Goal: Task Accomplishment & Management: Manage account settings

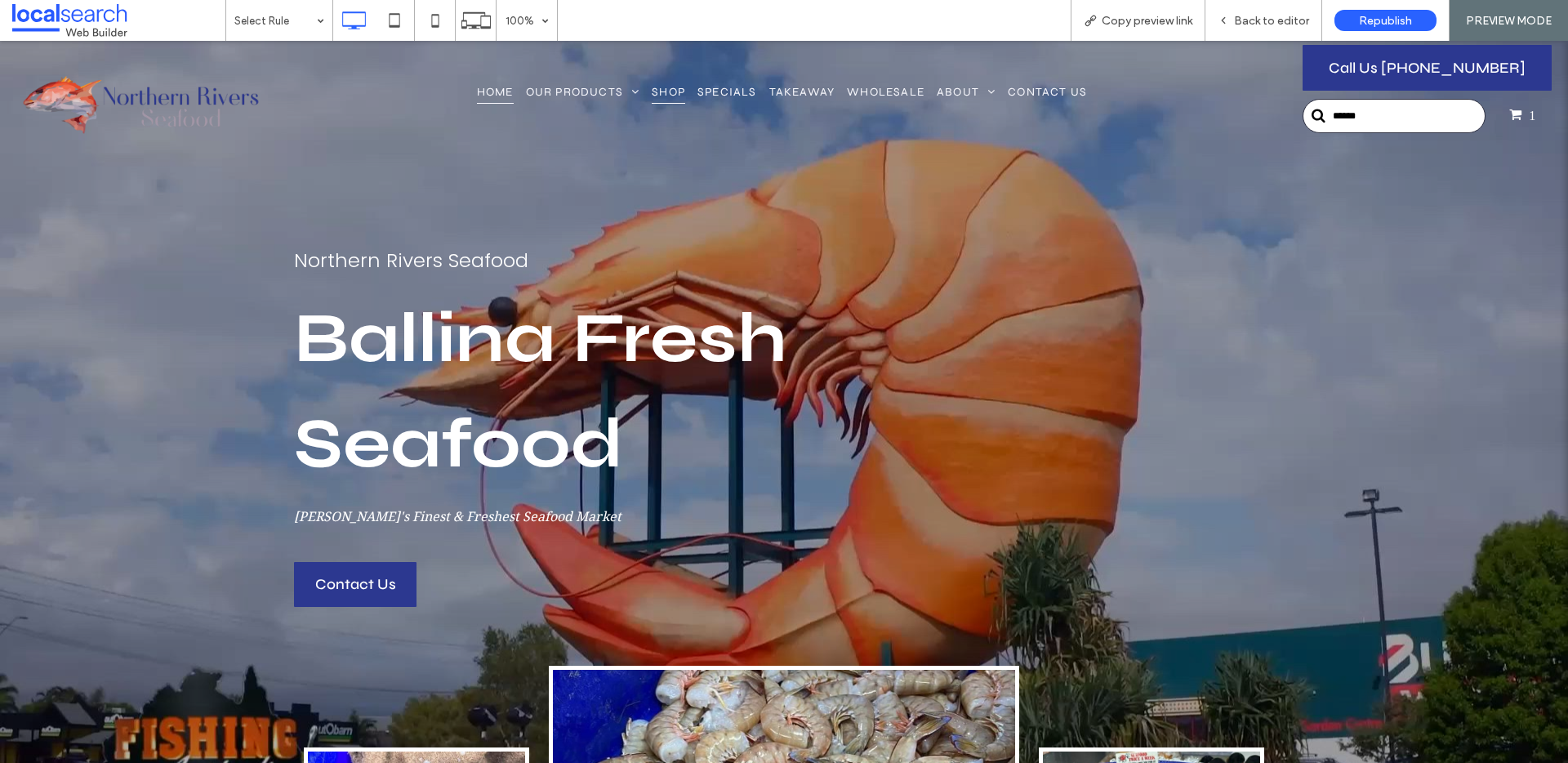
click at [669, 87] on span "Shop" at bounding box center [668, 91] width 33 height 25
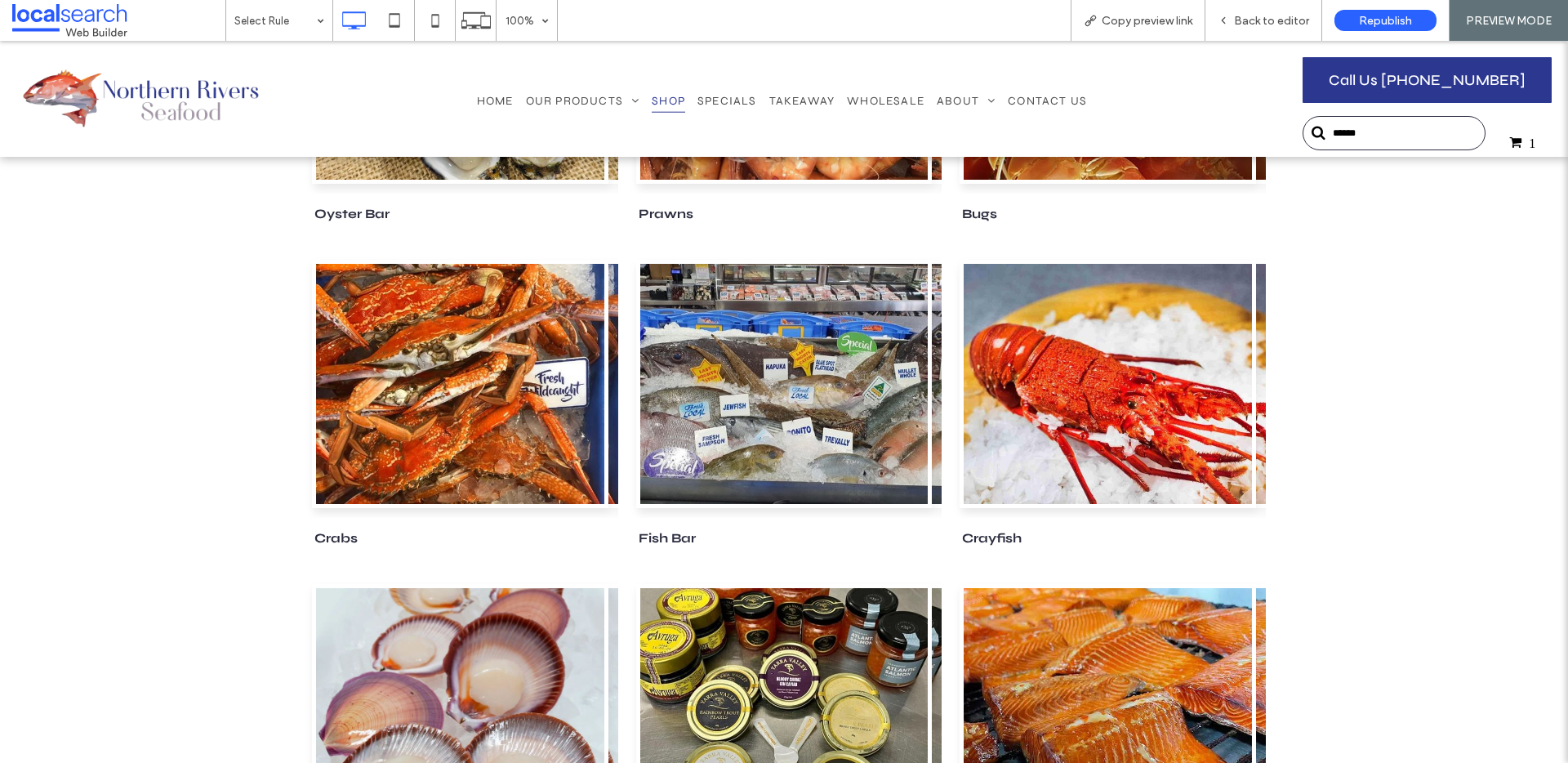
scroll to position [585, 0]
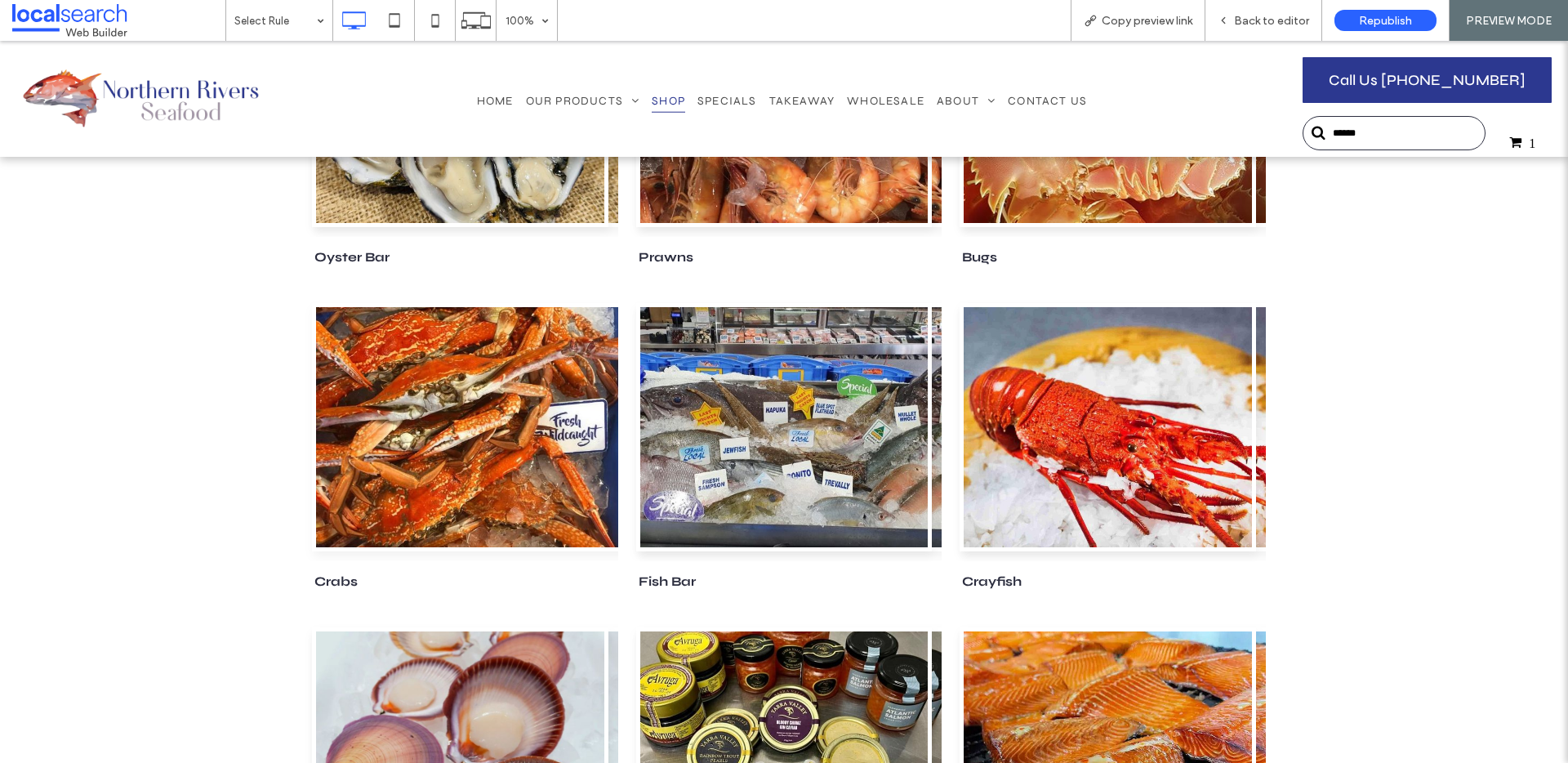
click at [497, 423] on link at bounding box center [460, 426] width 296 height 248
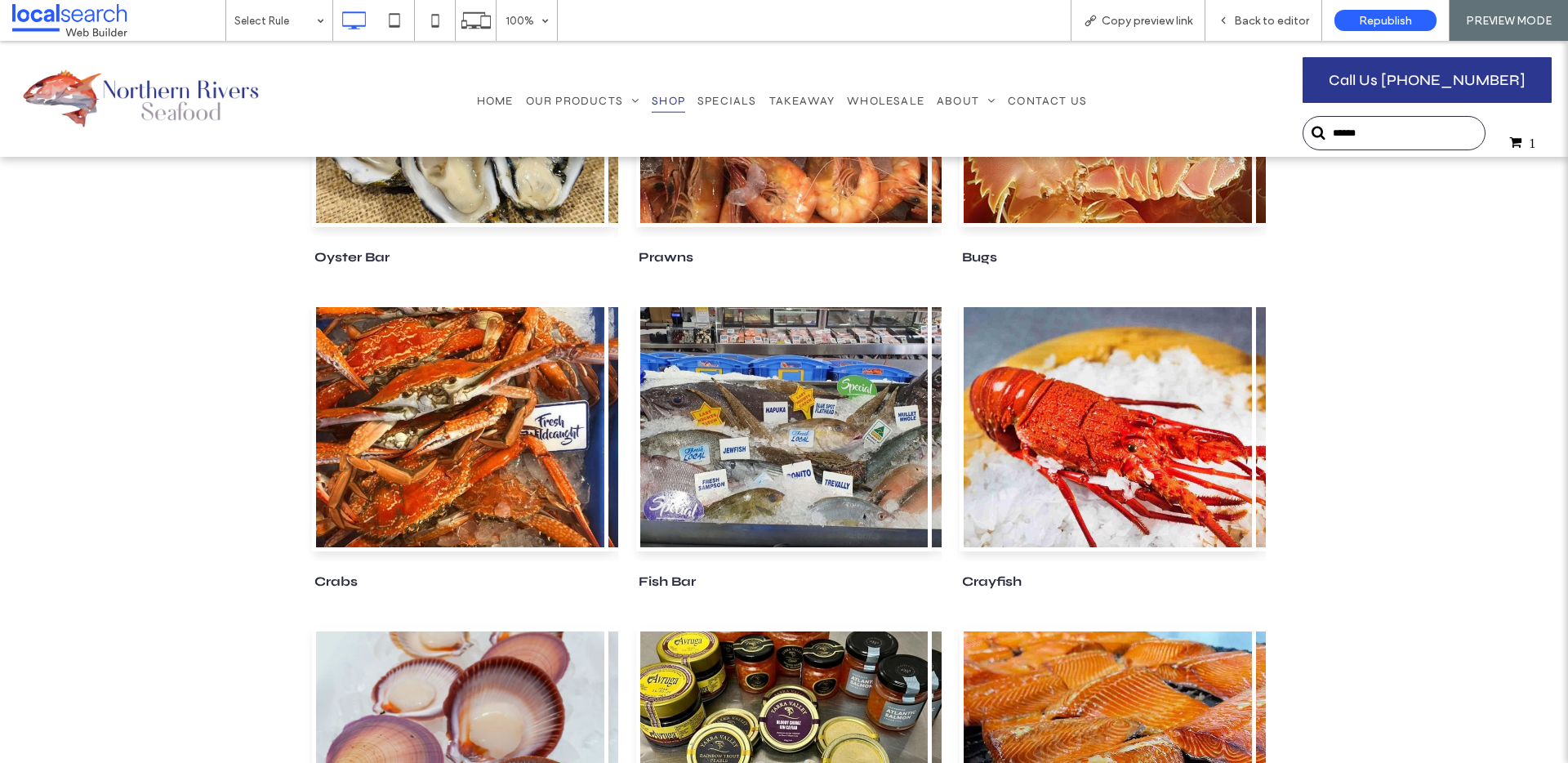
click at [496, 423] on div at bounding box center [784, 381] width 1568 height 763
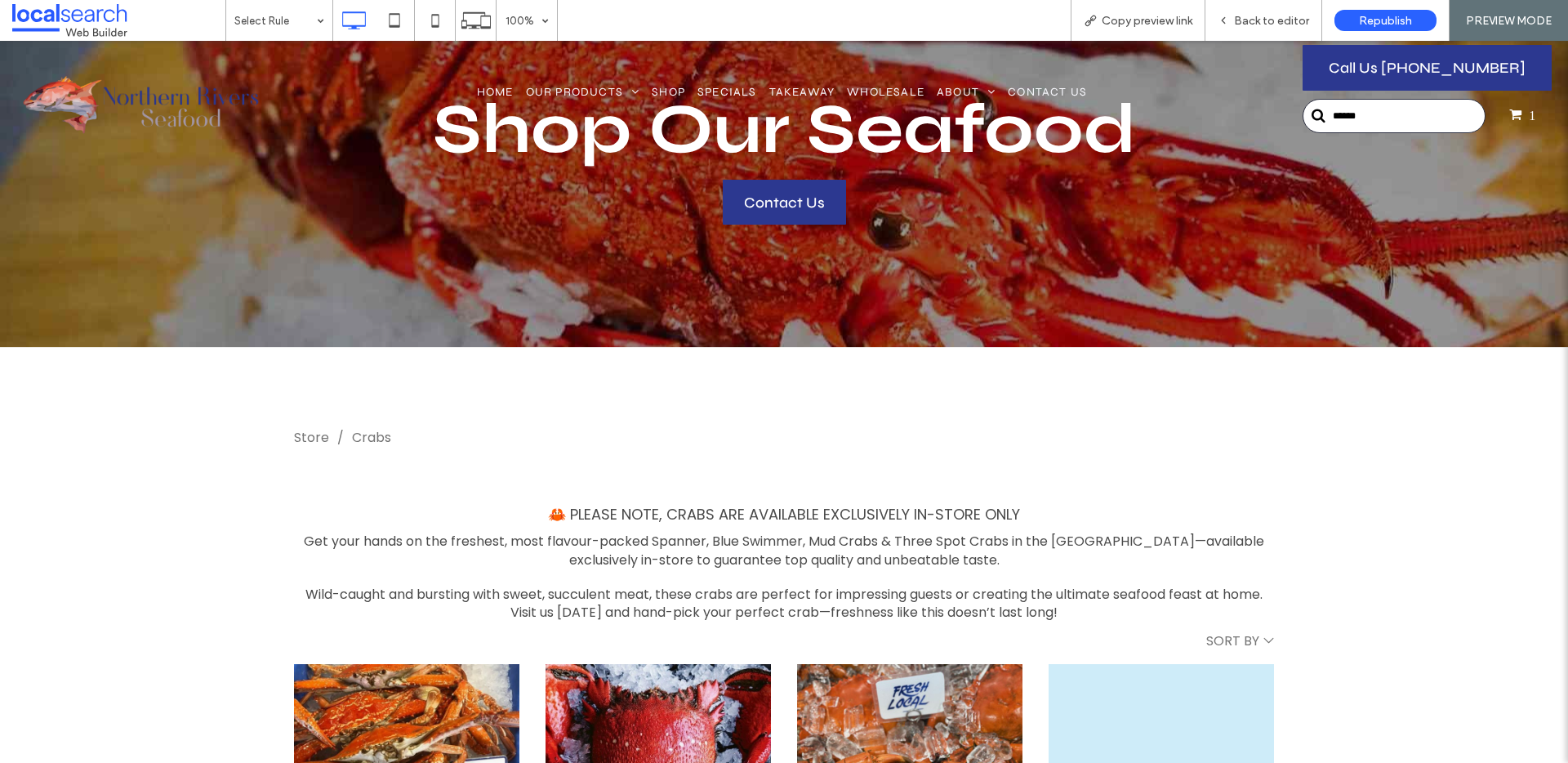
scroll to position [274, 0]
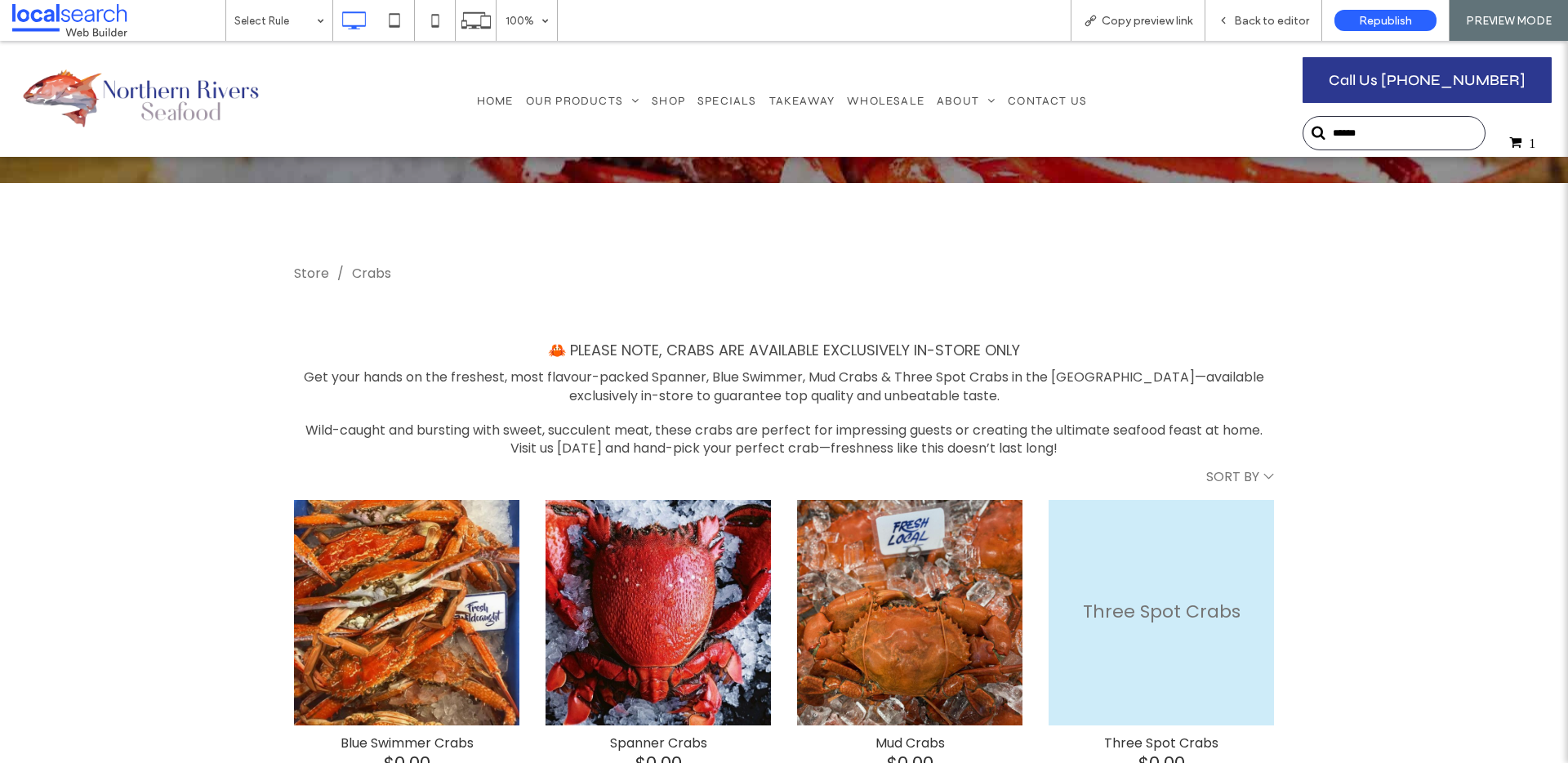
click at [1076, 453] on div "Visit us [DATE] and hand-pick your perfect crab—freshness like this doesn’t las…" at bounding box center [784, 448] width 980 height 18
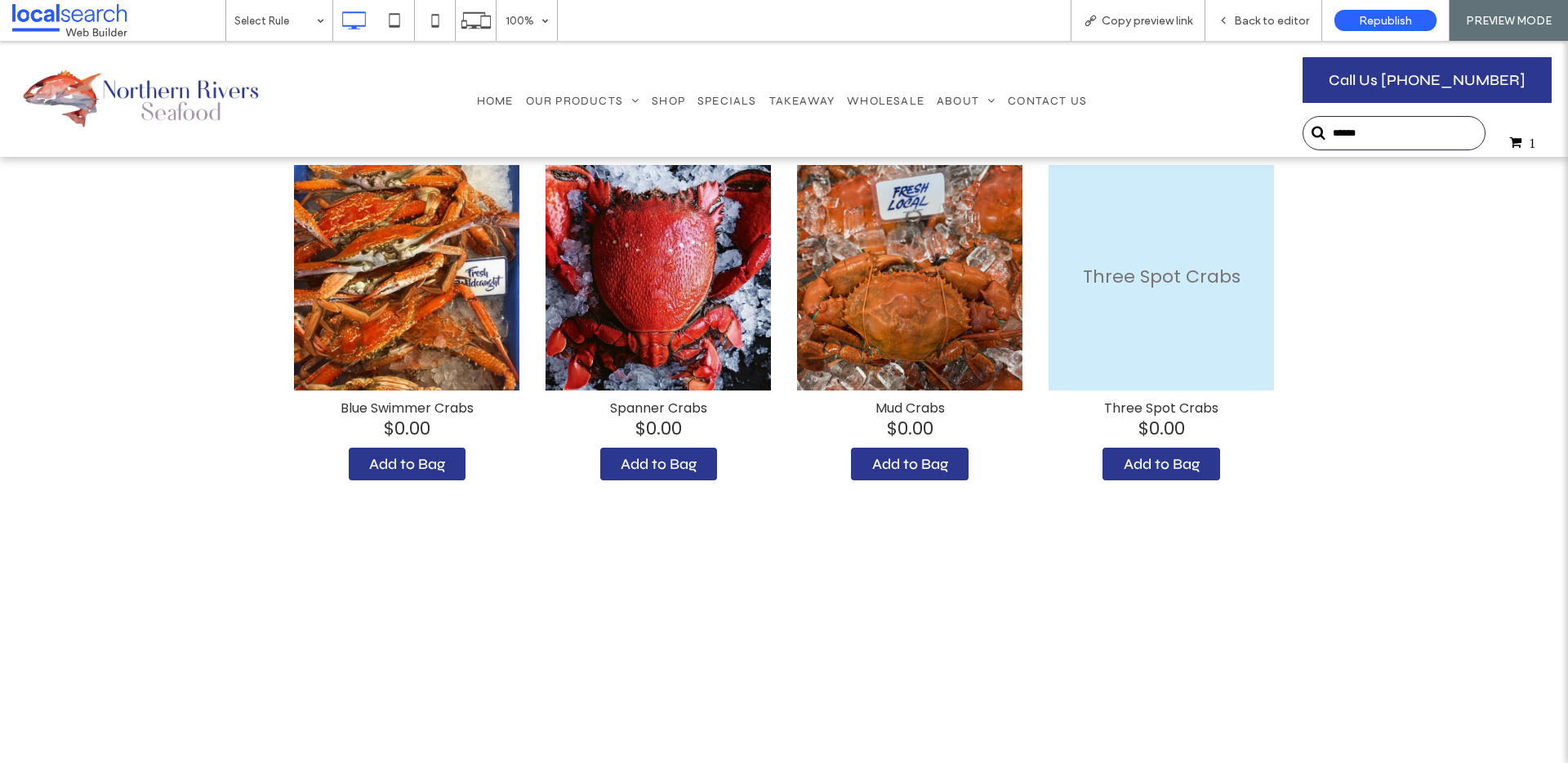
scroll to position [431, 0]
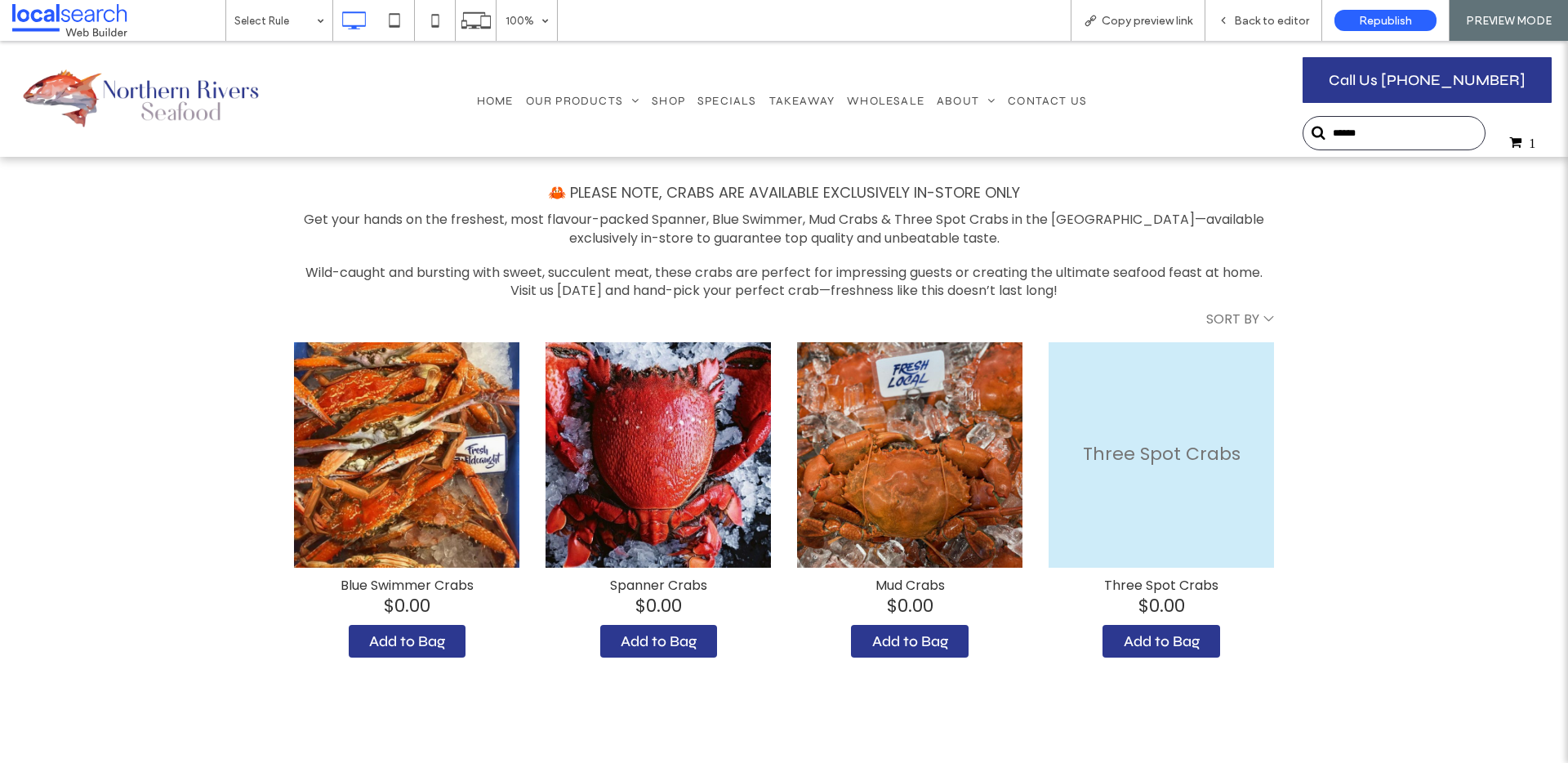
click at [1338, 344] on div "**********" at bounding box center [784, 411] width 1568 height 772
click at [1357, 341] on div "**********" at bounding box center [784, 411] width 1568 height 772
click at [679, 107] on span "Shop" at bounding box center [668, 100] width 33 height 25
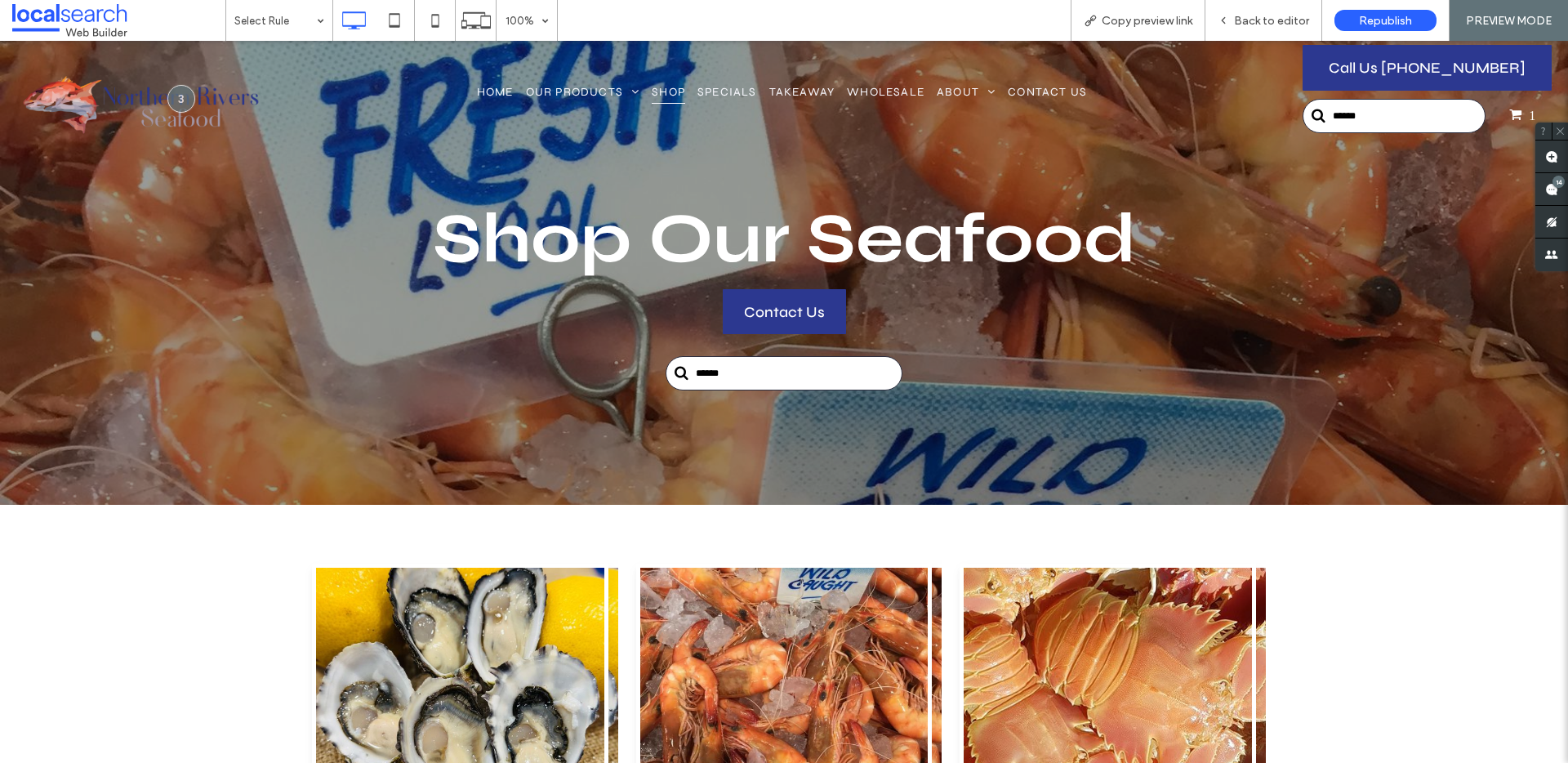
click at [658, 71] on link "Shop" at bounding box center [669, 91] width 42 height 44
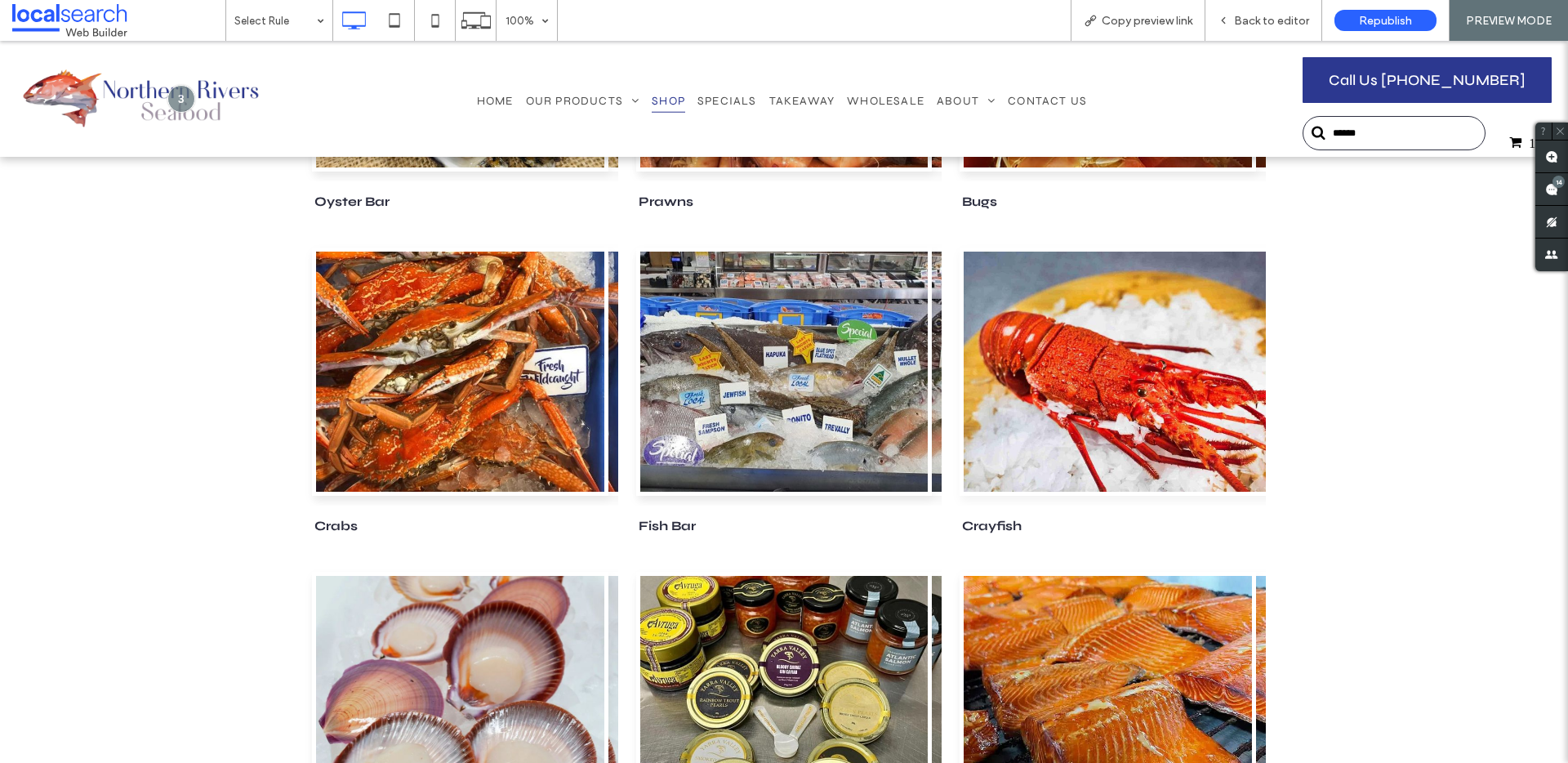
scroll to position [746, 0]
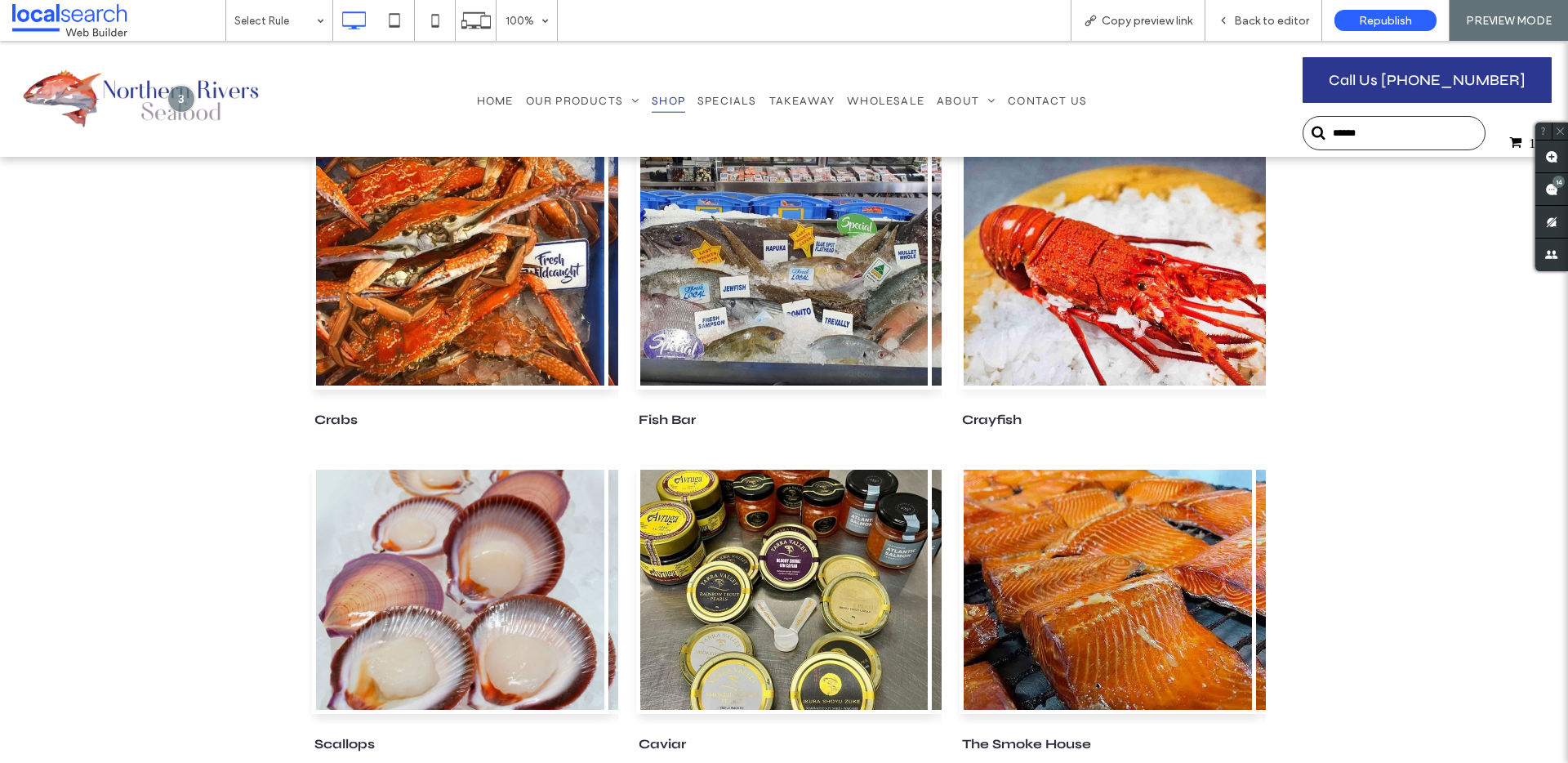
click at [1178, 289] on link at bounding box center [1108, 265] width 296 height 248
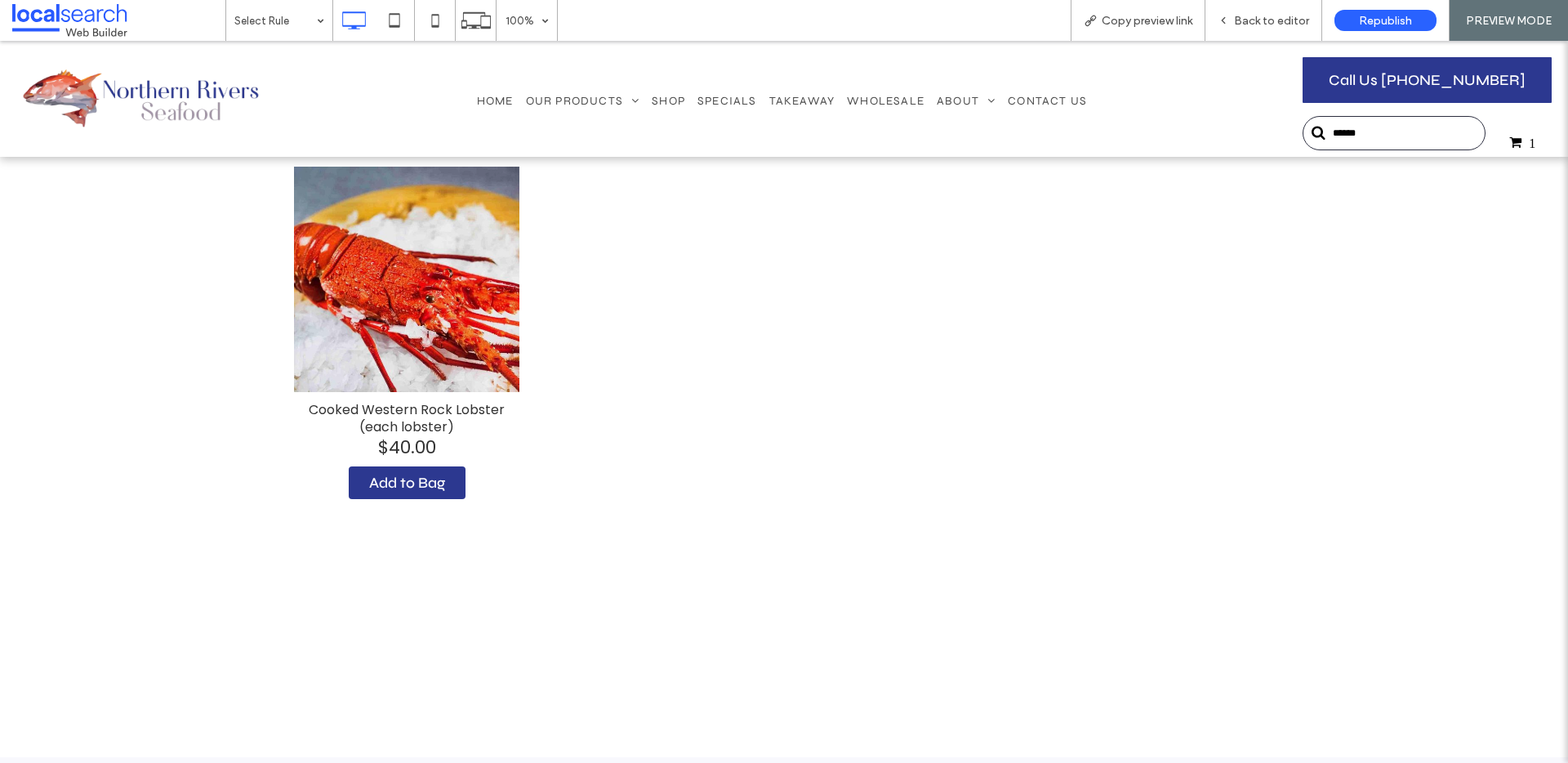
scroll to position [484, 0]
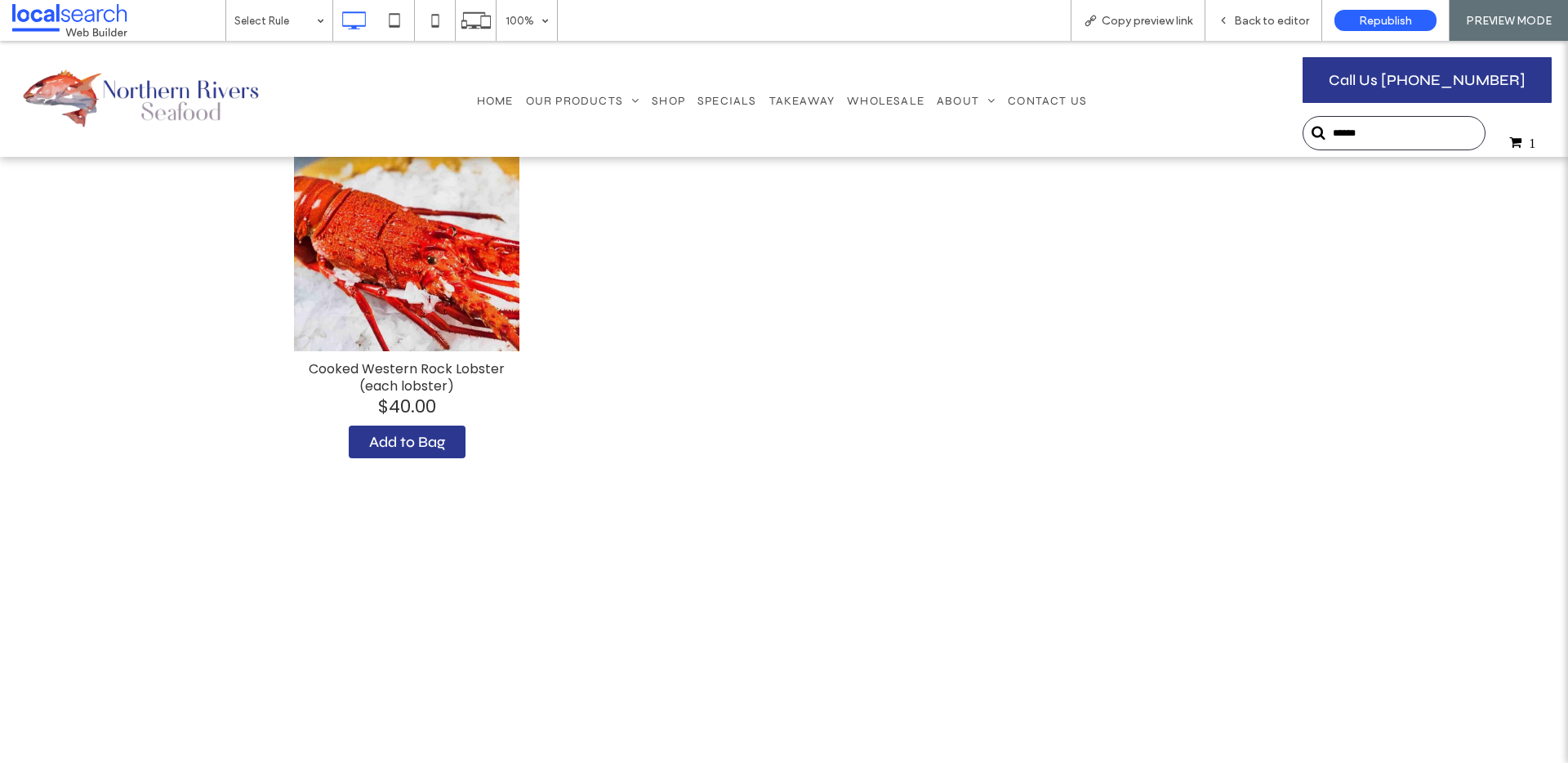
click div "Cooked Western Rock Lobster (each lobster)"
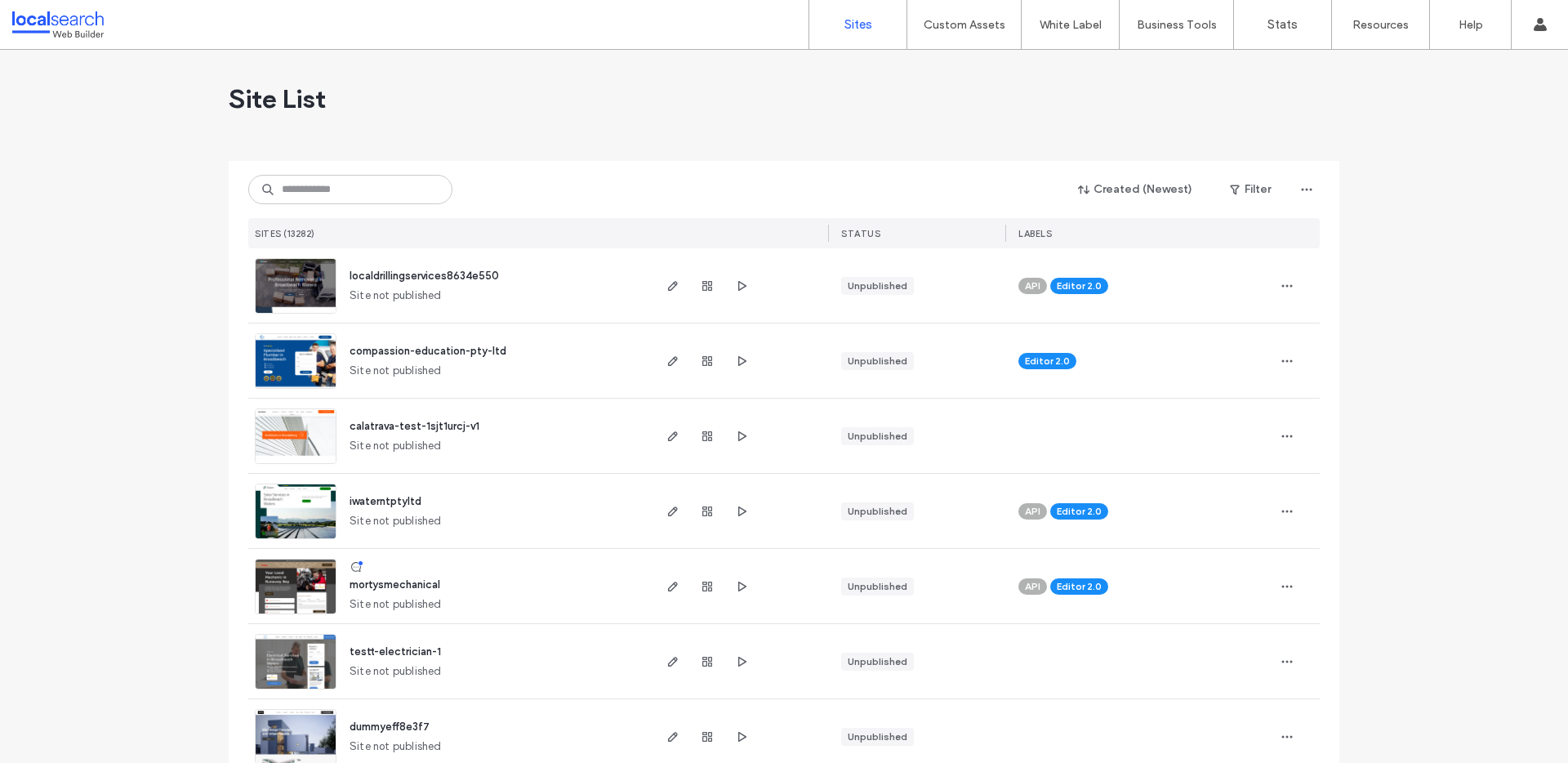
click at [333, 209] on div "Created (Newest) Filter SITES (13282) STATUS LABELS" at bounding box center [784, 205] width 1072 height 88
click at [333, 190] on input at bounding box center [350, 189] width 204 height 29
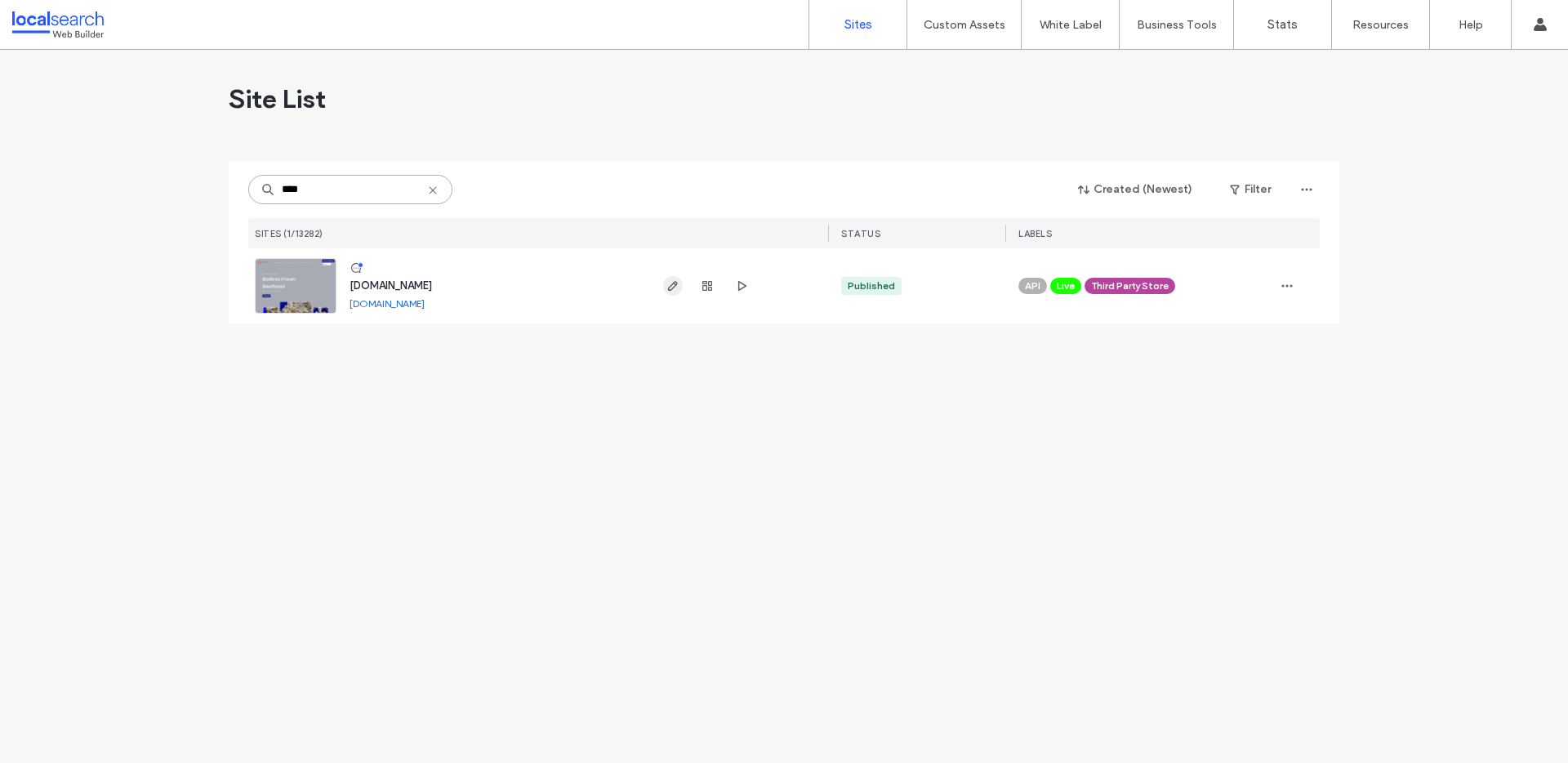
type input "****"
click at [666, 281] on icon "button" at bounding box center [673, 286] width 13 height 13
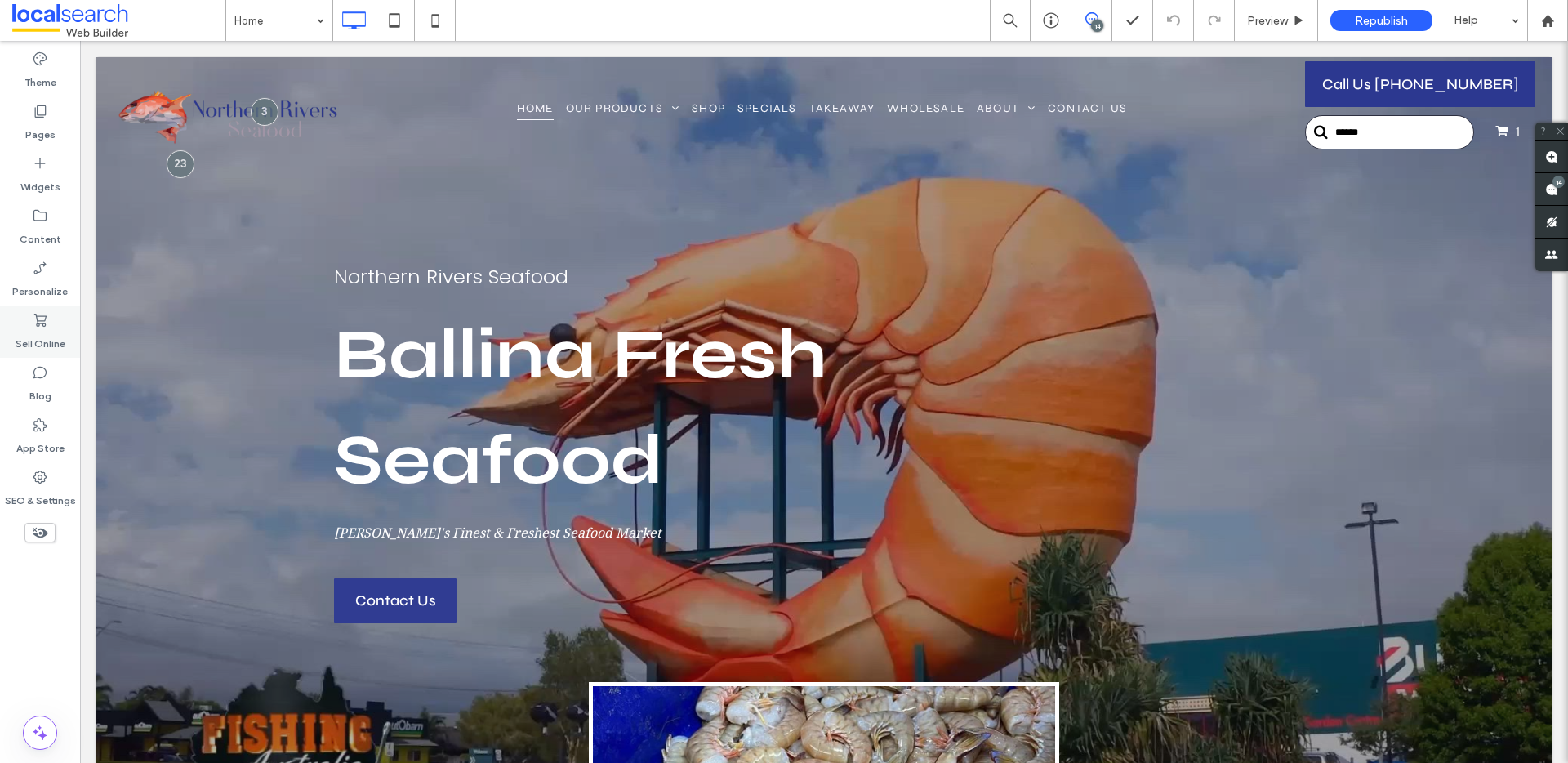
click at [39, 337] on label "Sell Online" at bounding box center [40, 340] width 50 height 23
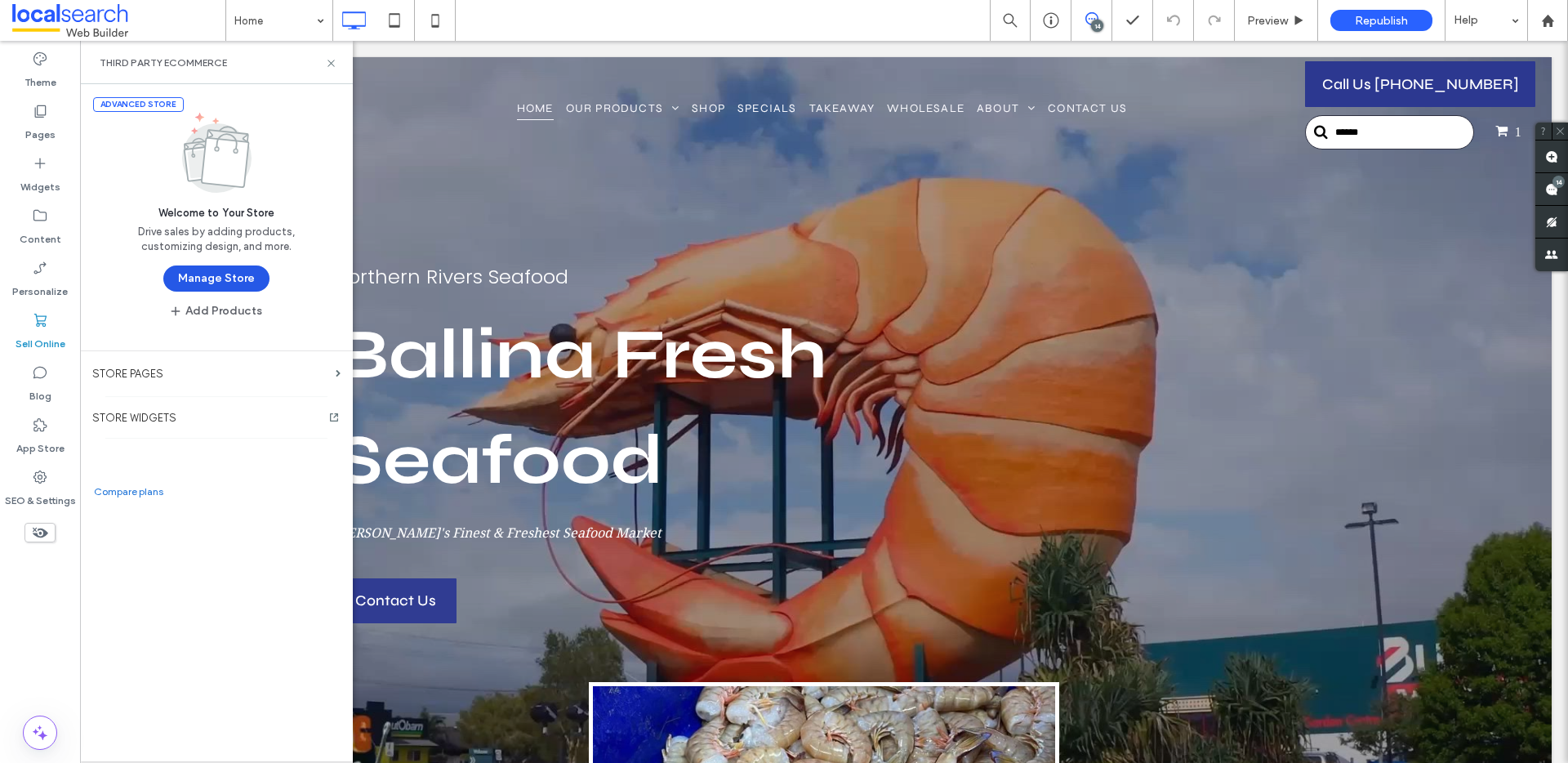
click at [195, 287] on button "Manage Store" at bounding box center [216, 278] width 107 height 26
